Goal: Find specific fact: Find contact information

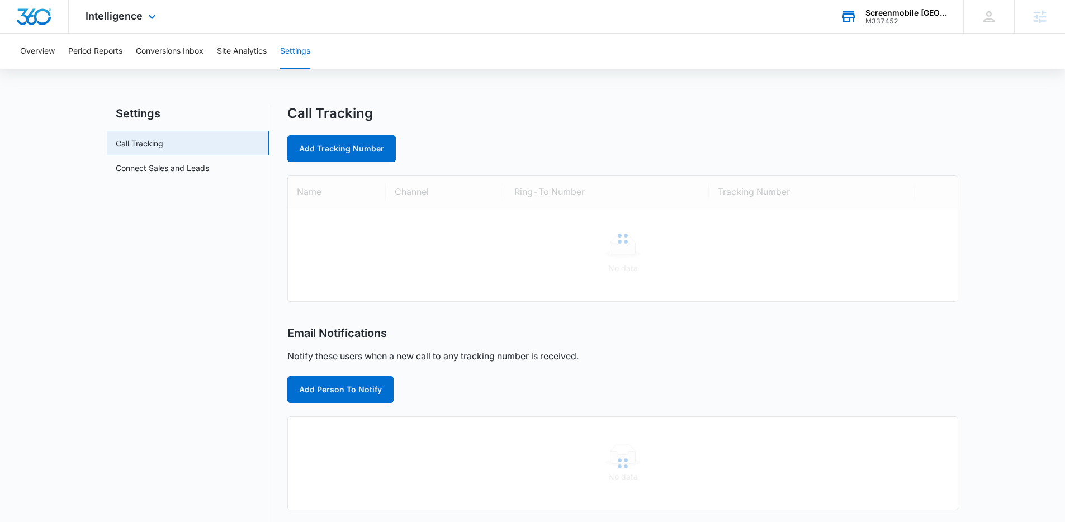
click at [919, 18] on div "M337452" at bounding box center [907, 21] width 82 height 8
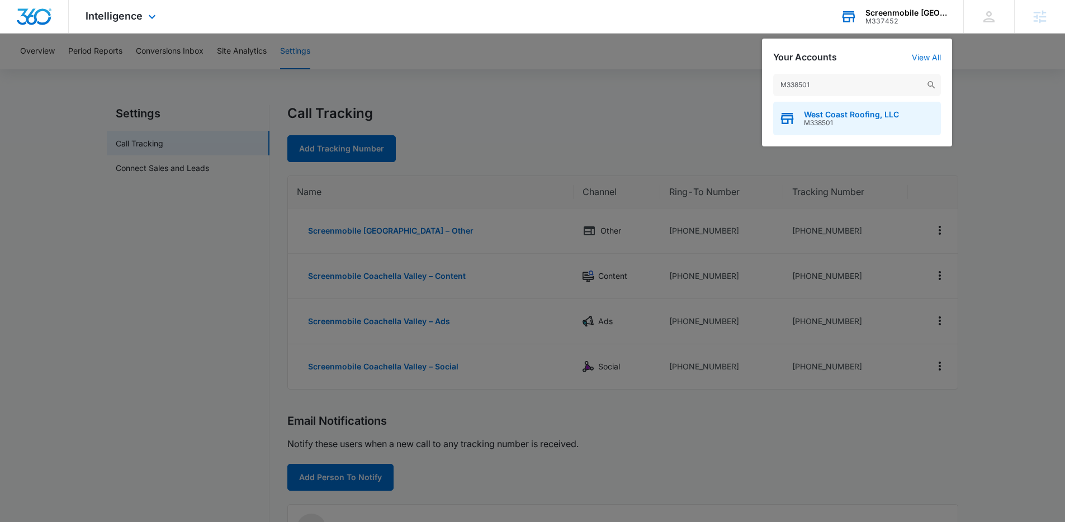
type input "M338501"
click at [820, 117] on span "West Coast Roofing, LLC" at bounding box center [851, 114] width 95 height 9
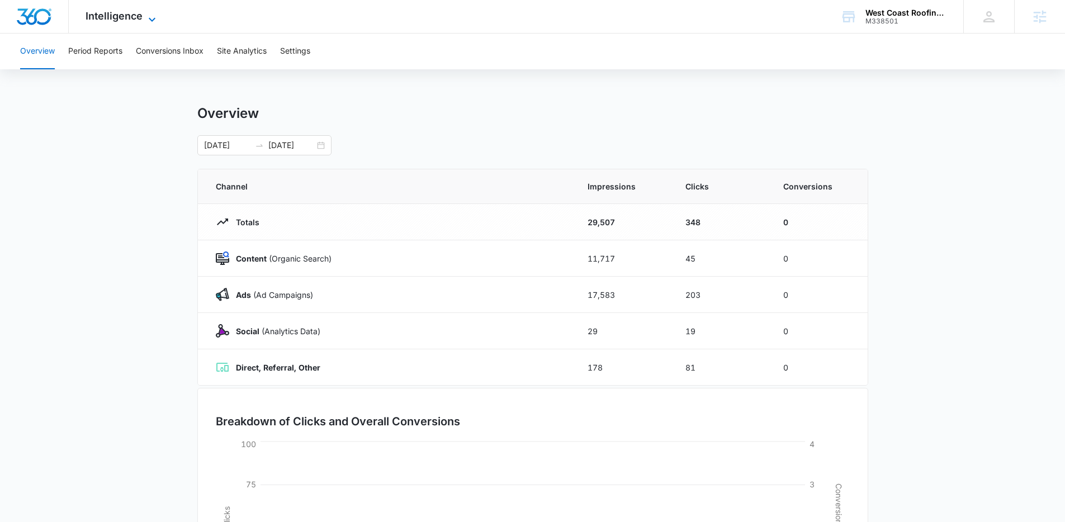
click at [124, 11] on span "Intelligence" at bounding box center [114, 16] width 57 height 12
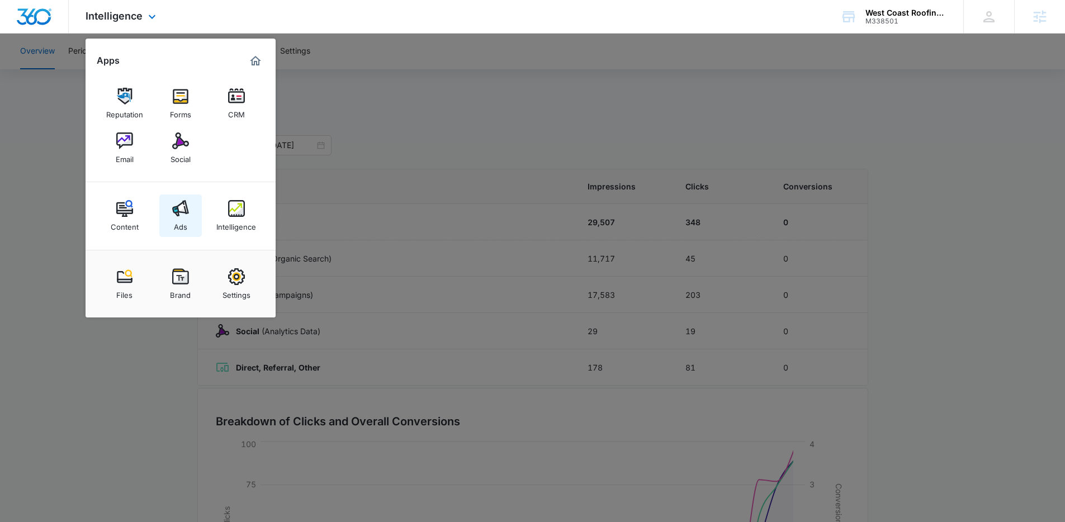
click at [185, 225] on div "Ads" at bounding box center [180, 224] width 13 height 15
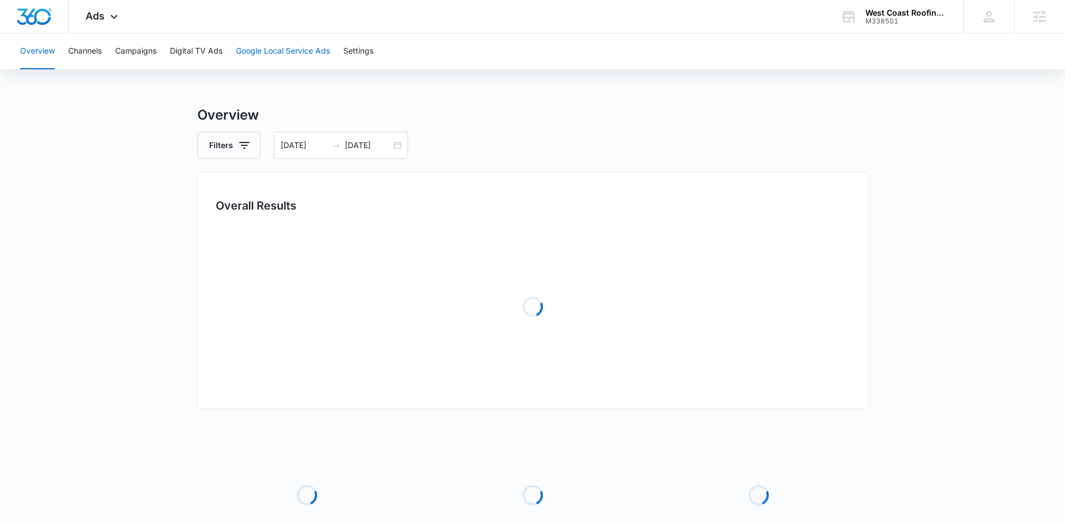
click at [314, 52] on button "Google Local Service Ads" at bounding box center [283, 52] width 94 height 36
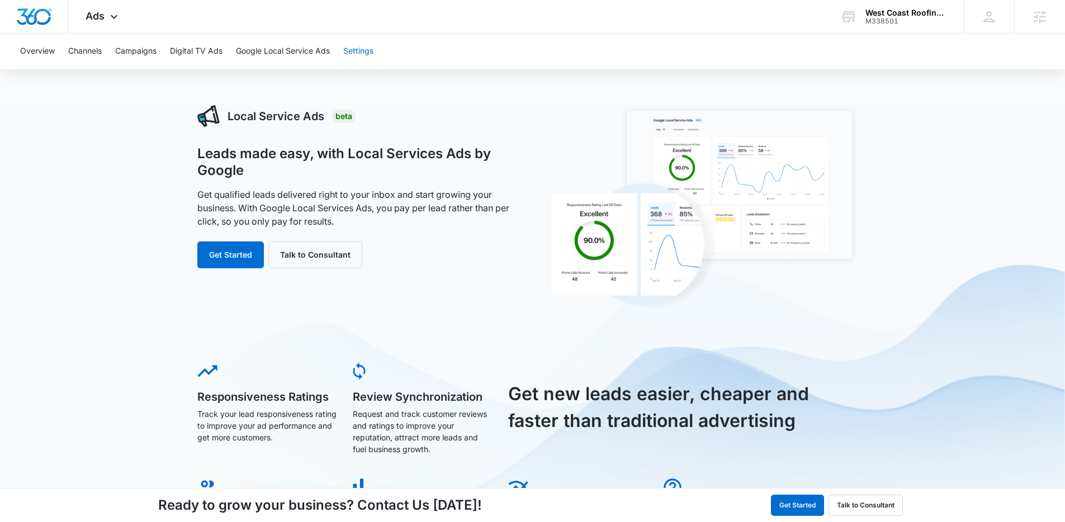
click at [351, 47] on button "Settings" at bounding box center [358, 52] width 30 height 36
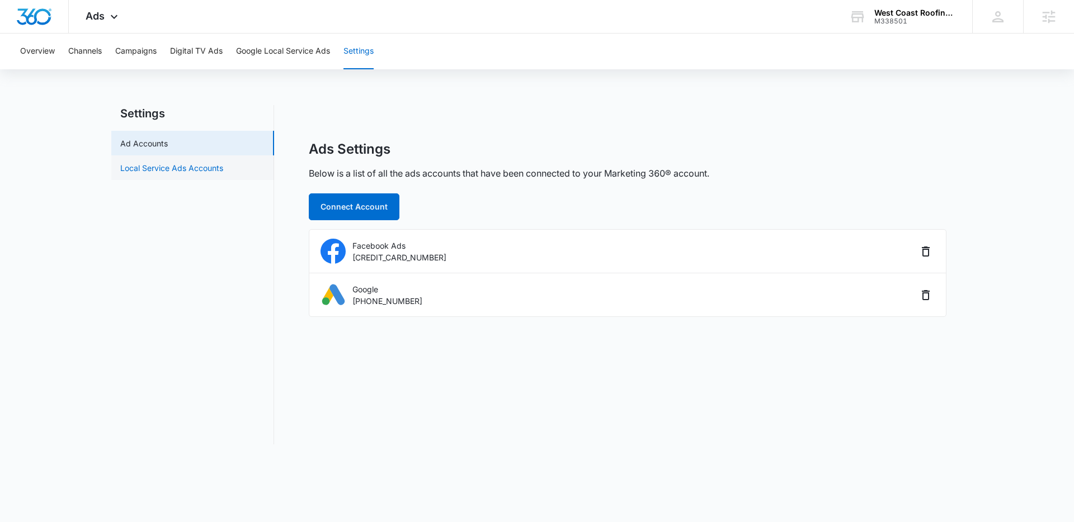
click at [166, 173] on link "Local Service Ads Accounts" at bounding box center [171, 168] width 103 height 12
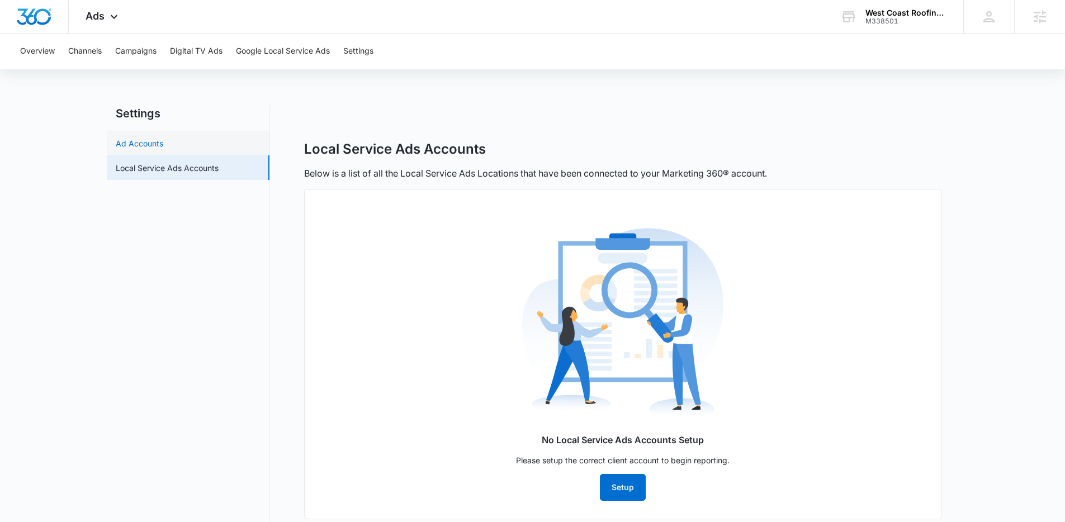
click at [163, 149] on link "Ad Accounts" at bounding box center [140, 144] width 48 height 12
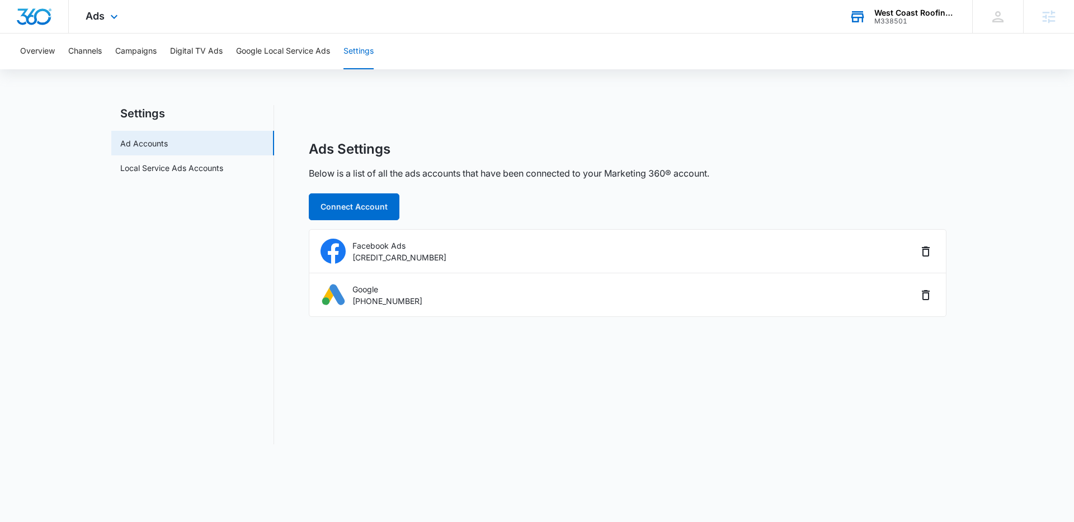
click at [878, 23] on div "M338501" at bounding box center [915, 21] width 82 height 8
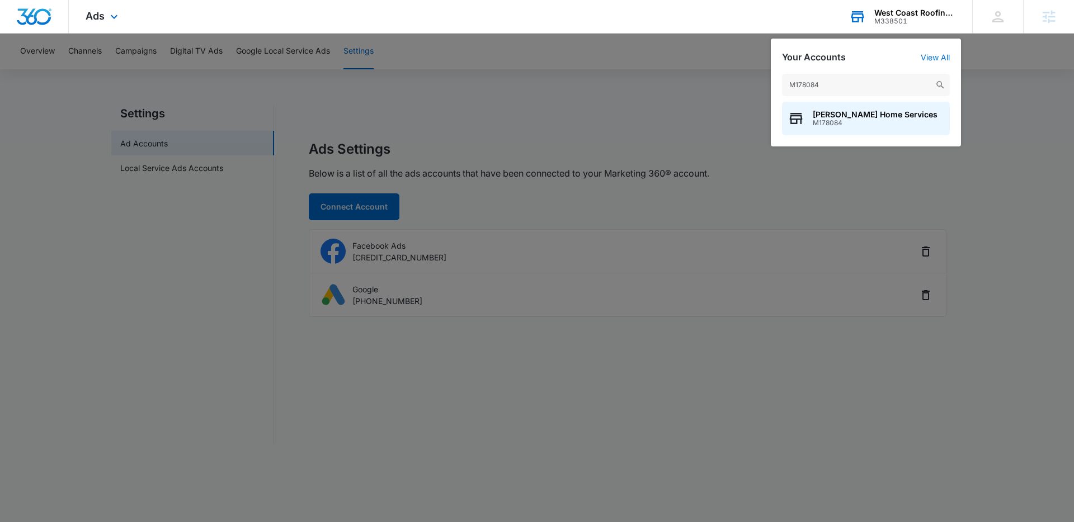
type input "M178084"
click at [858, 123] on span "M178084" at bounding box center [875, 123] width 125 height 8
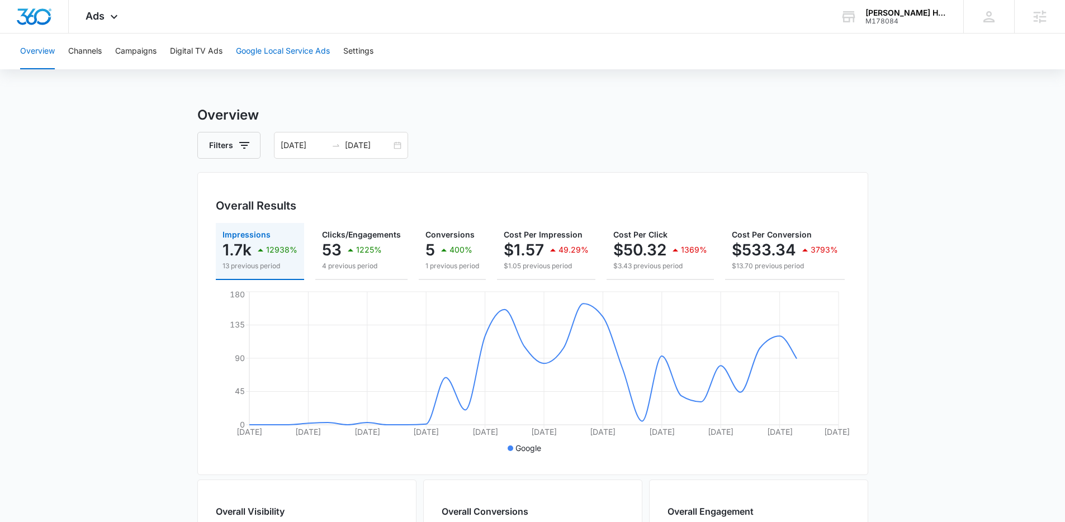
click at [295, 55] on button "Google Local Service Ads" at bounding box center [283, 52] width 94 height 36
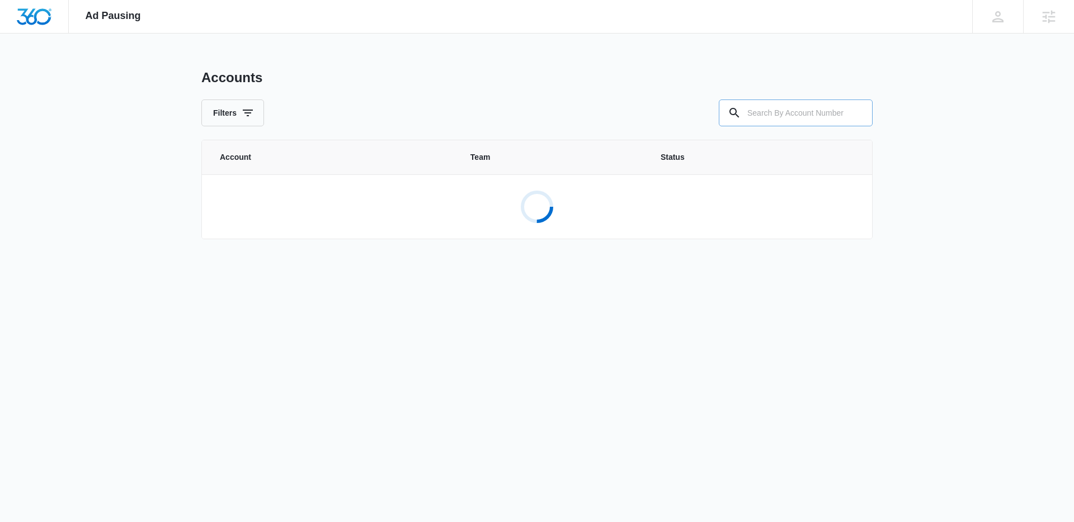
click at [771, 108] on input "text" at bounding box center [796, 113] width 154 height 27
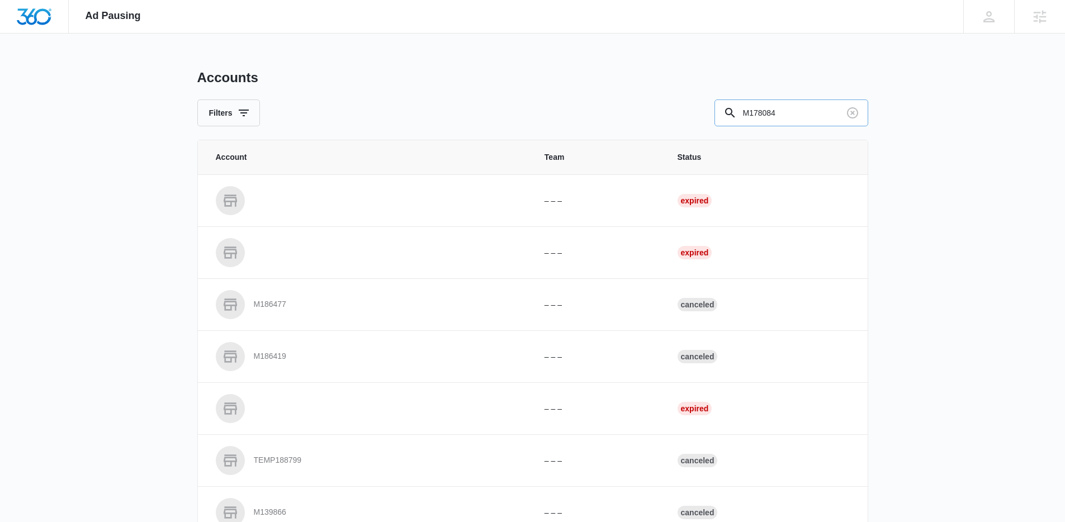
type input "M178084"
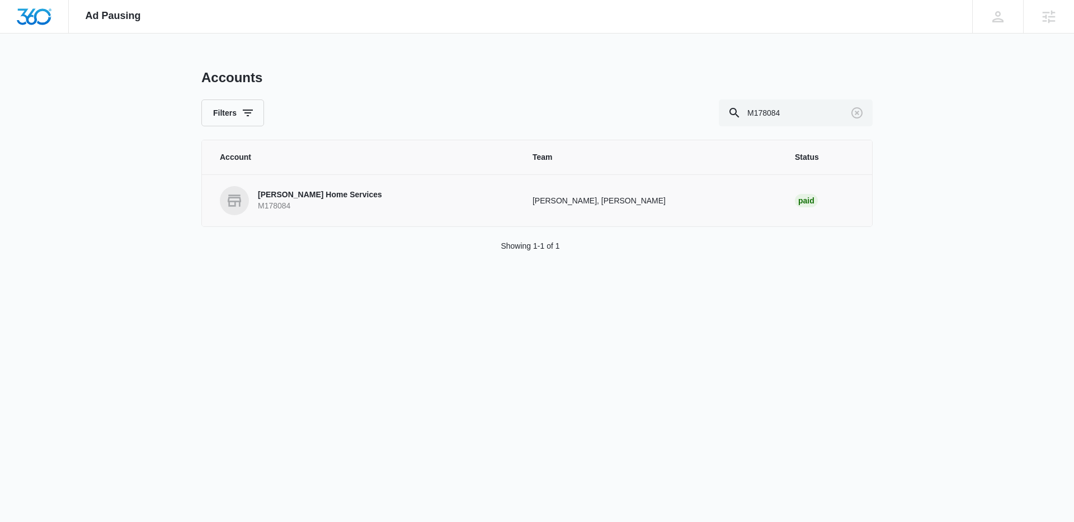
click at [364, 190] on link "Morgan Home Services M178084" at bounding box center [363, 200] width 286 height 29
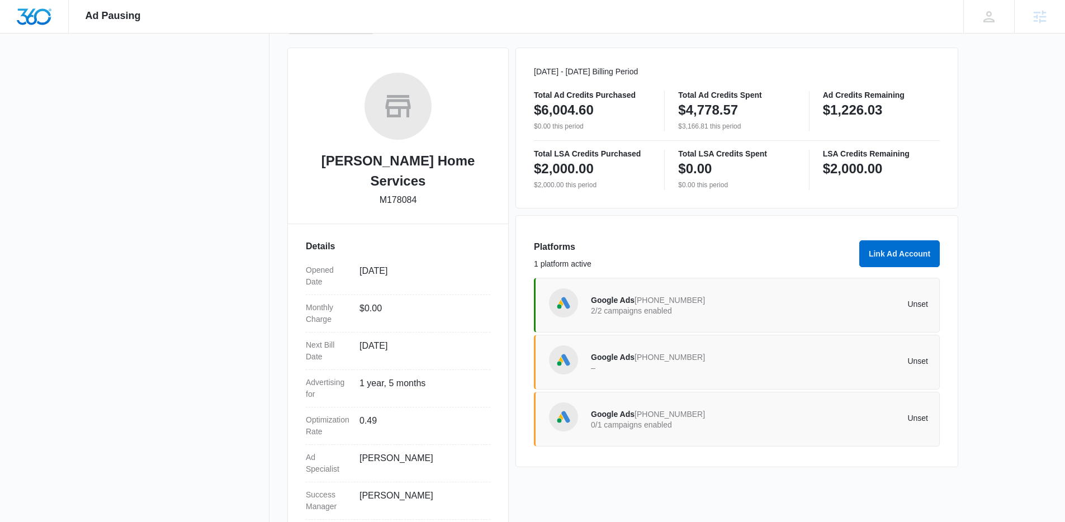
scroll to position [141, 0]
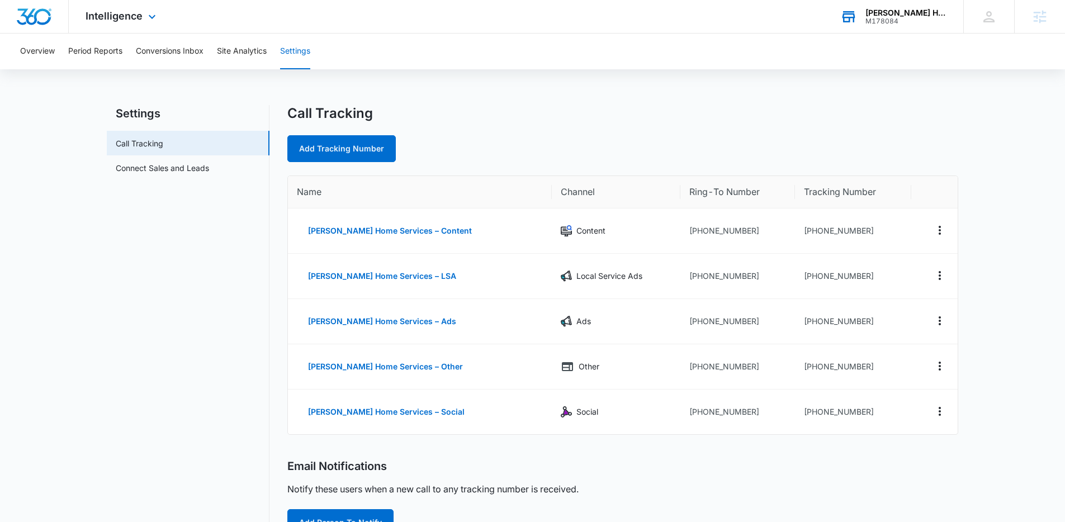
click at [874, 18] on div "M178084" at bounding box center [907, 21] width 82 height 8
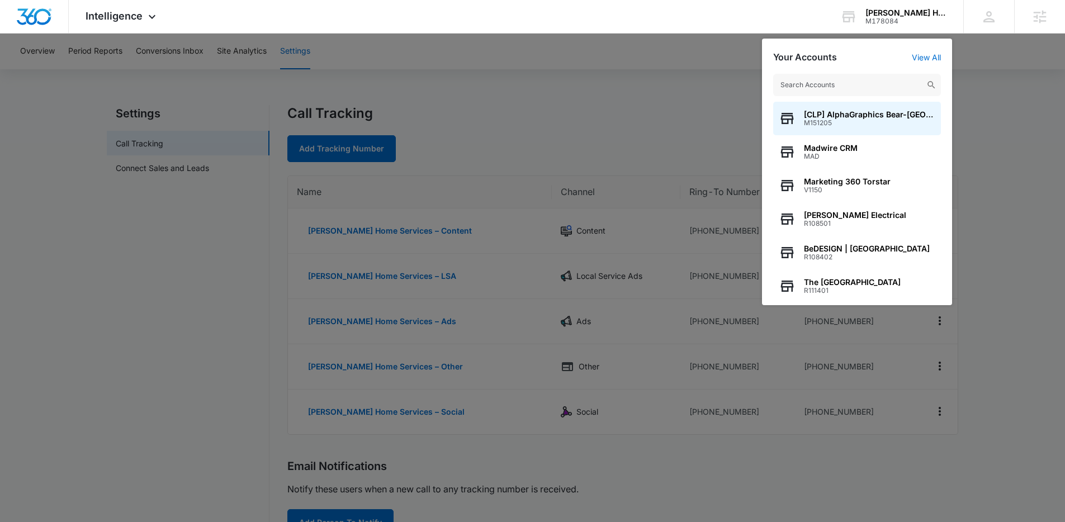
click at [632, 70] on div at bounding box center [532, 261] width 1065 height 522
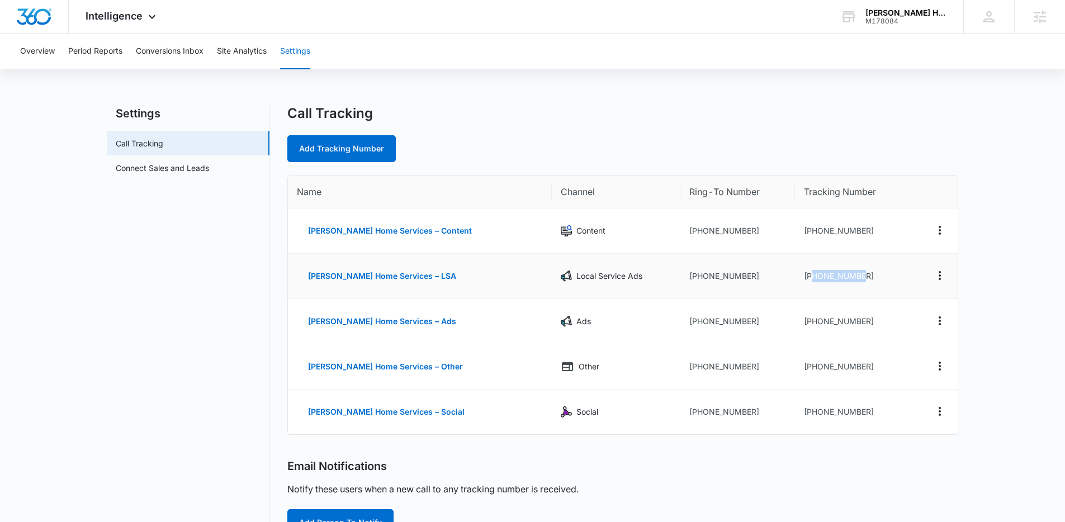
drag, startPoint x: 890, startPoint y: 282, endPoint x: 800, endPoint y: 274, distance: 90.4
click at [800, 274] on td "[PHONE_NUMBER]" at bounding box center [853, 276] width 116 height 45
copy td "3522346557"
